Goal: Task Accomplishment & Management: Use online tool/utility

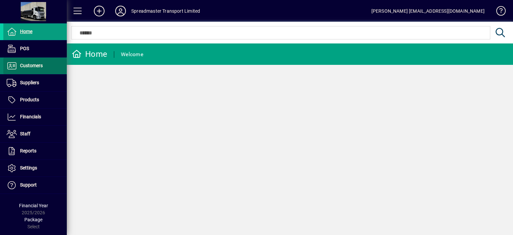
click at [28, 64] on span "Customers" at bounding box center [31, 65] width 23 height 5
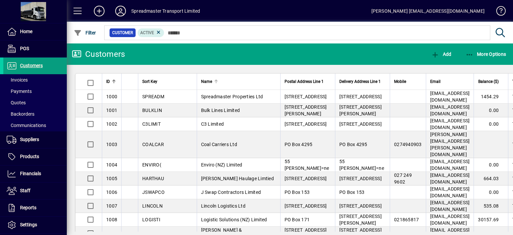
click at [215, 80] on div at bounding box center [215, 79] width 1 height 1
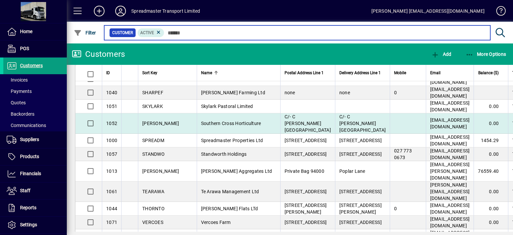
scroll to position [939, 0]
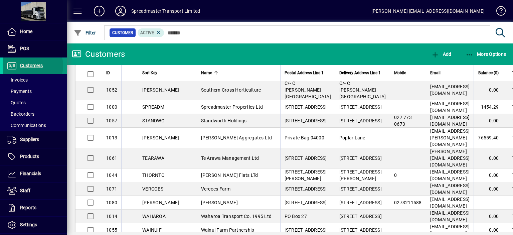
click at [30, 65] on span "Customers" at bounding box center [31, 65] width 23 height 5
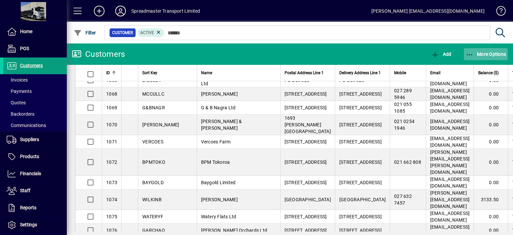
click at [482, 52] on span "More Options" at bounding box center [486, 53] width 41 height 5
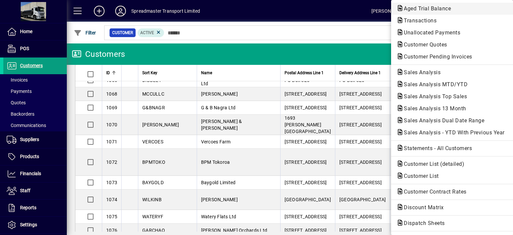
click at [416, 9] on span "Aged Trial Balance" at bounding box center [425, 8] width 58 height 6
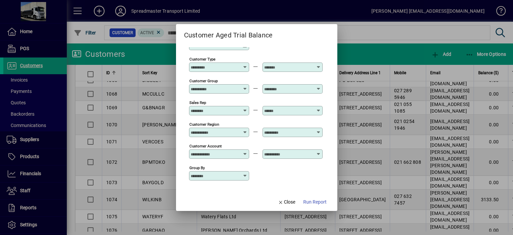
scroll to position [49, 0]
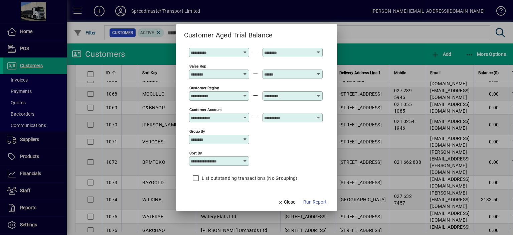
click at [246, 159] on icon at bounding box center [244, 160] width 5 height 5
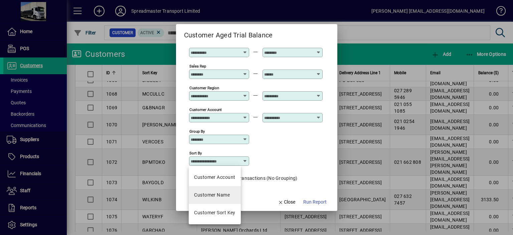
click at [222, 195] on div "Customer Name" at bounding box center [212, 194] width 36 height 7
type input "**********"
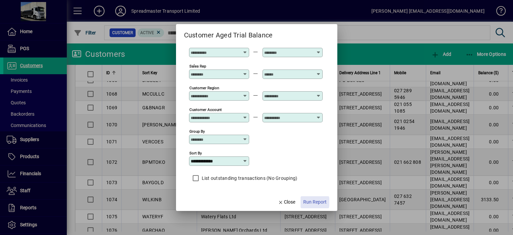
click at [309, 202] on span "Run Report" at bounding box center [314, 201] width 23 height 7
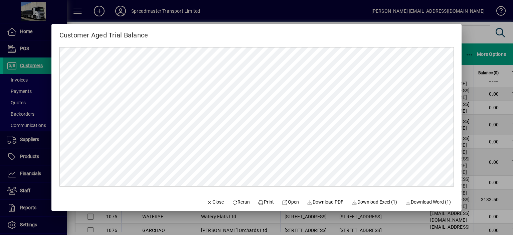
scroll to position [0, 0]
click at [211, 200] on span "Close" at bounding box center [214, 201] width 17 height 7
